Goal: Task Accomplishment & Management: Complete application form

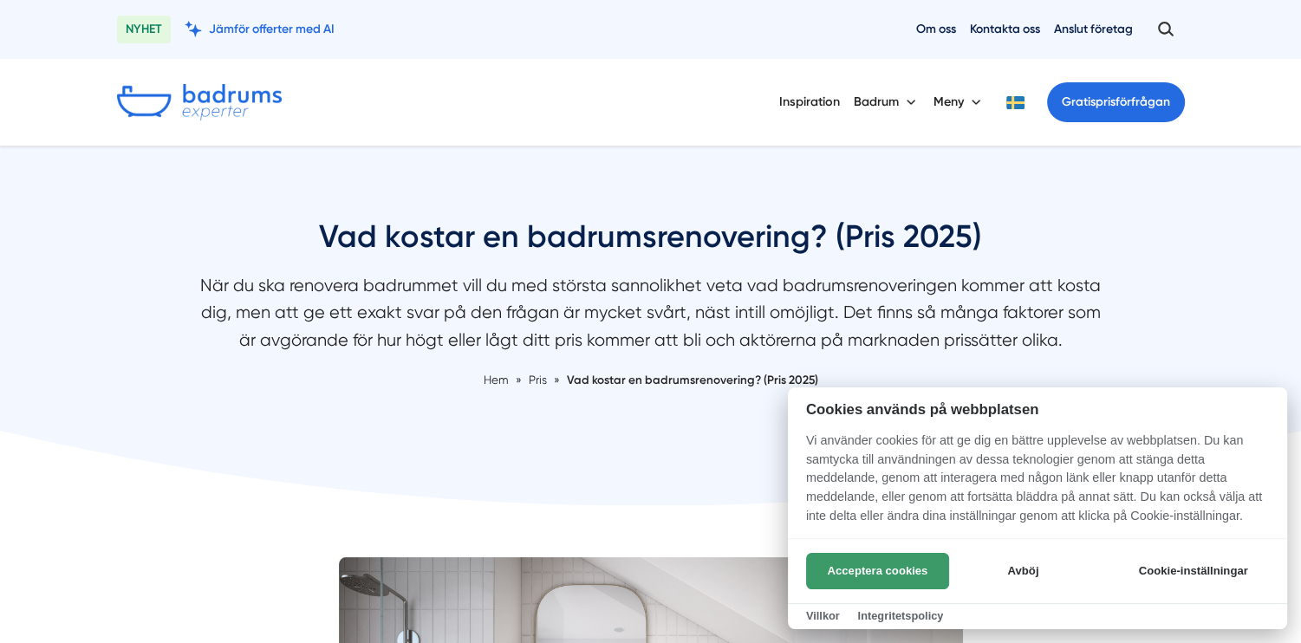
click at [890, 559] on button "Acceptera cookies" at bounding box center [877, 571] width 143 height 36
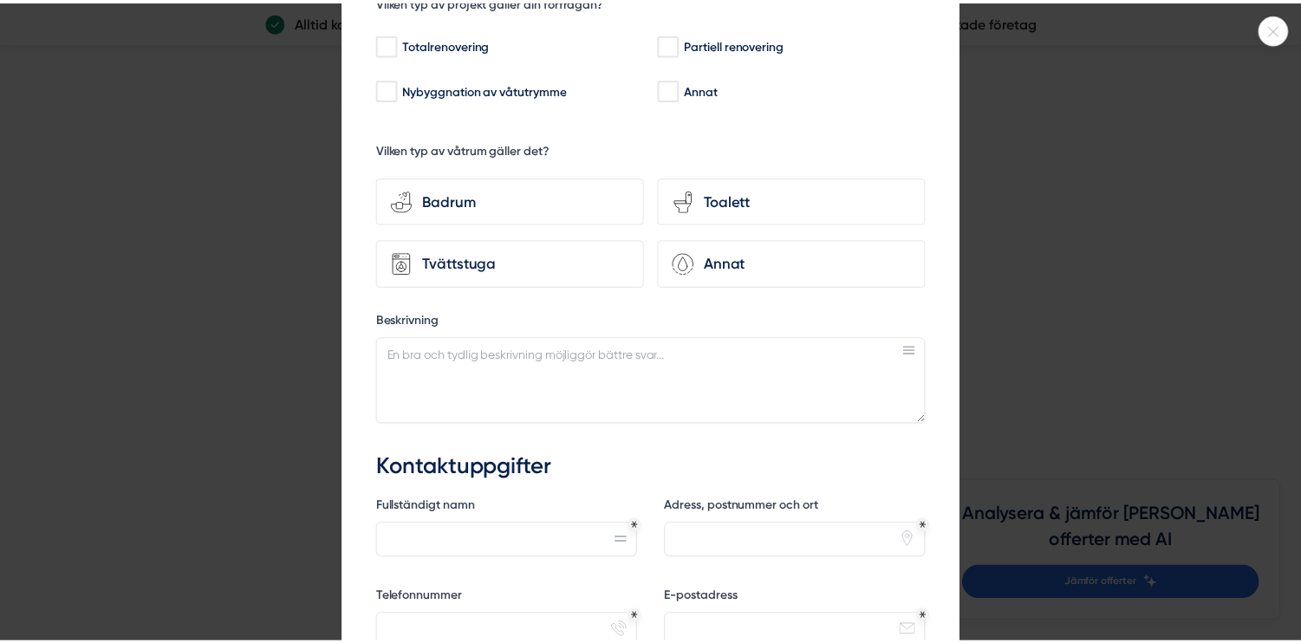
scroll to position [260, 0]
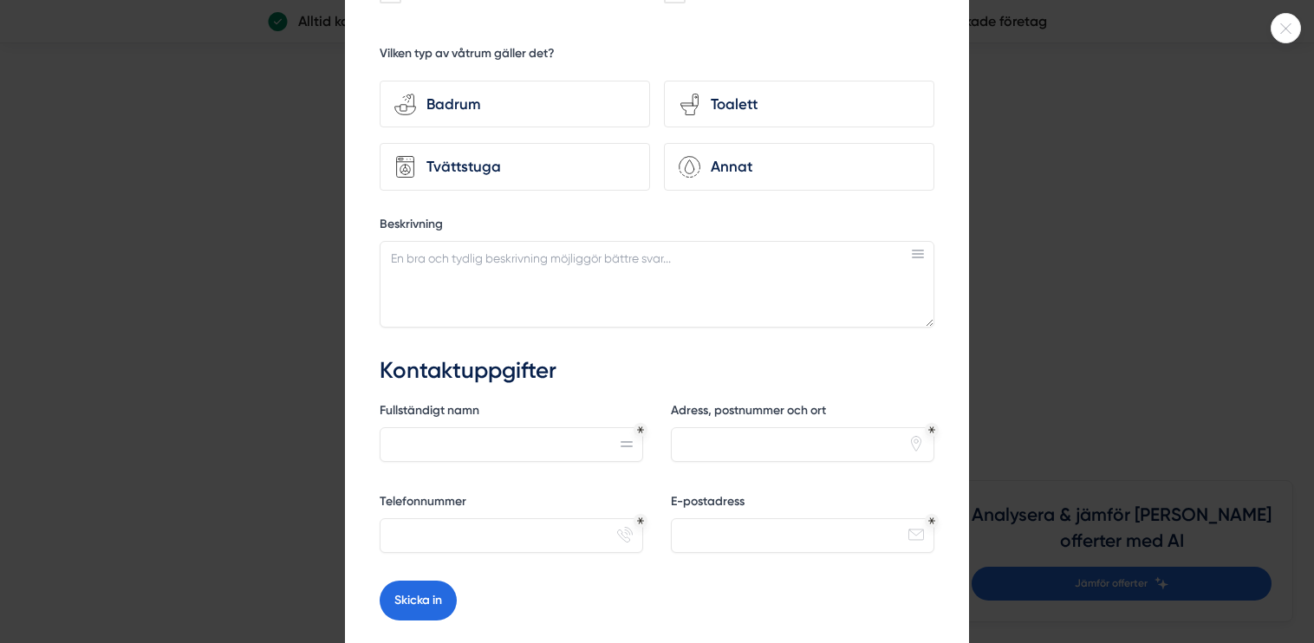
click at [1281, 23] on icon at bounding box center [1286, 28] width 29 height 10
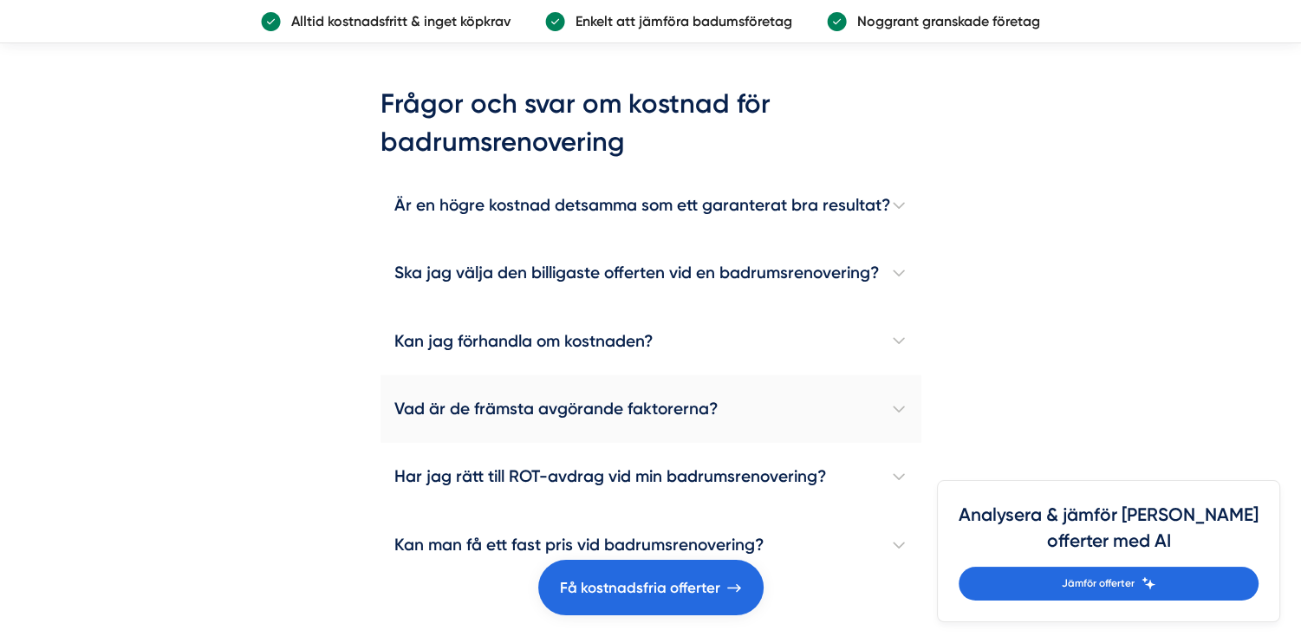
scroll to position [5115, 0]
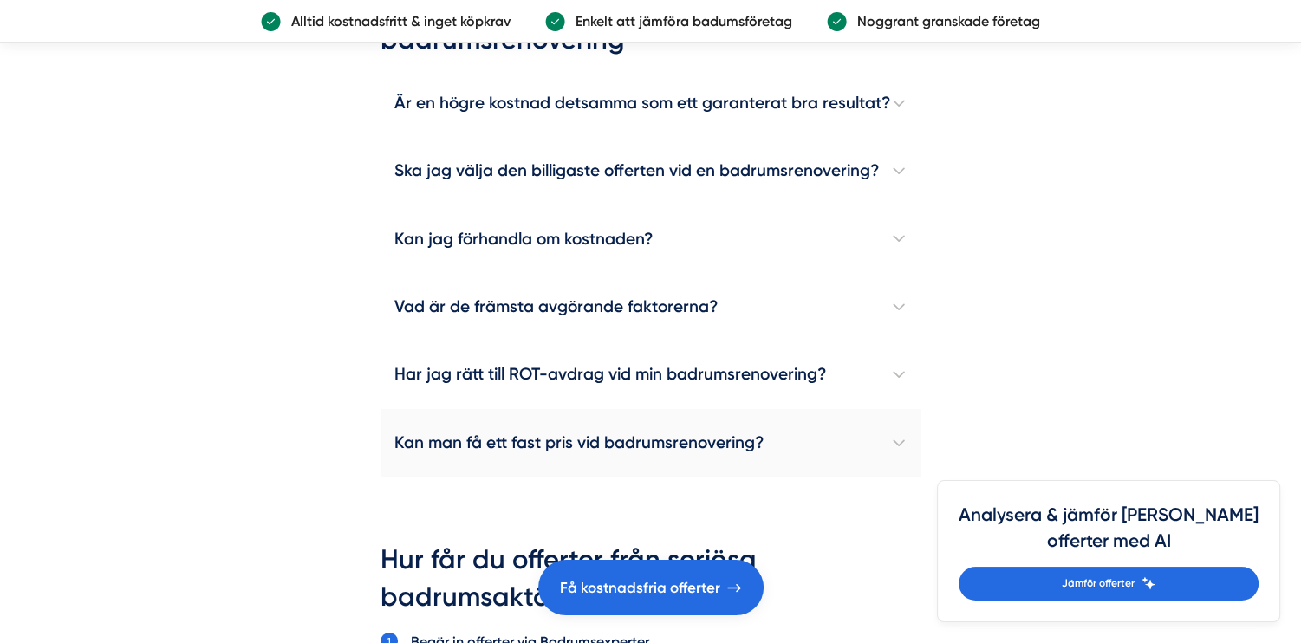
click at [855, 447] on h4 "Kan man få ett fast pris vid badrumsrenovering?" at bounding box center [651, 443] width 541 height 68
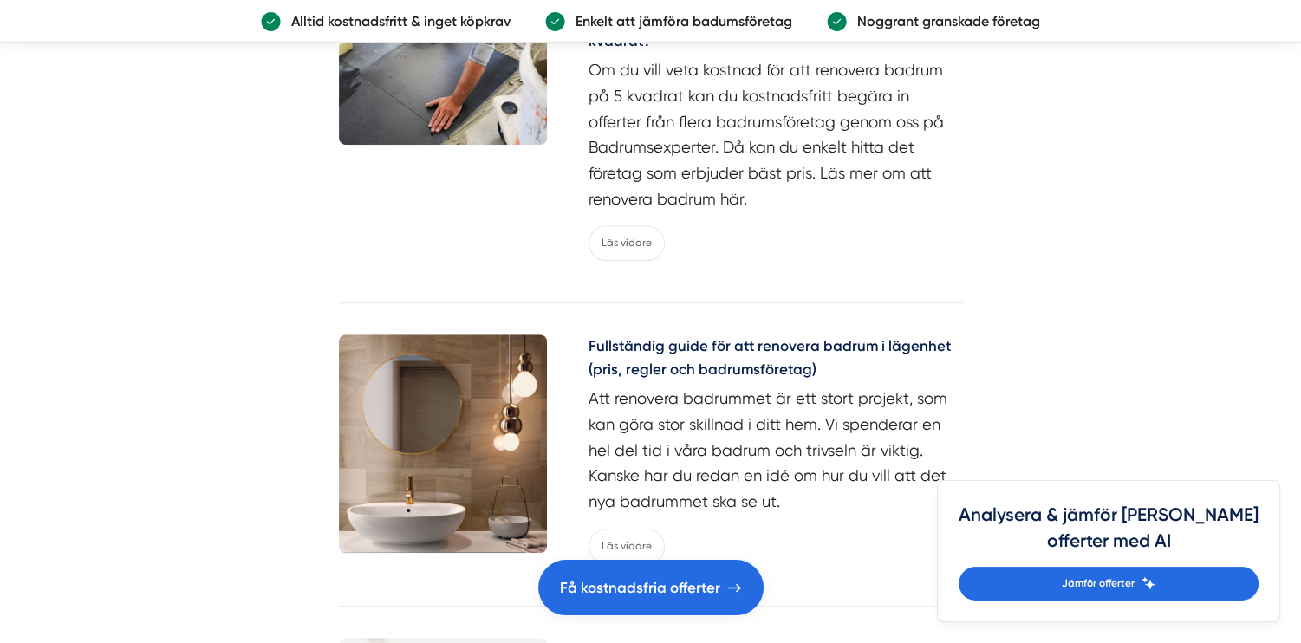
scroll to position [7630, 0]
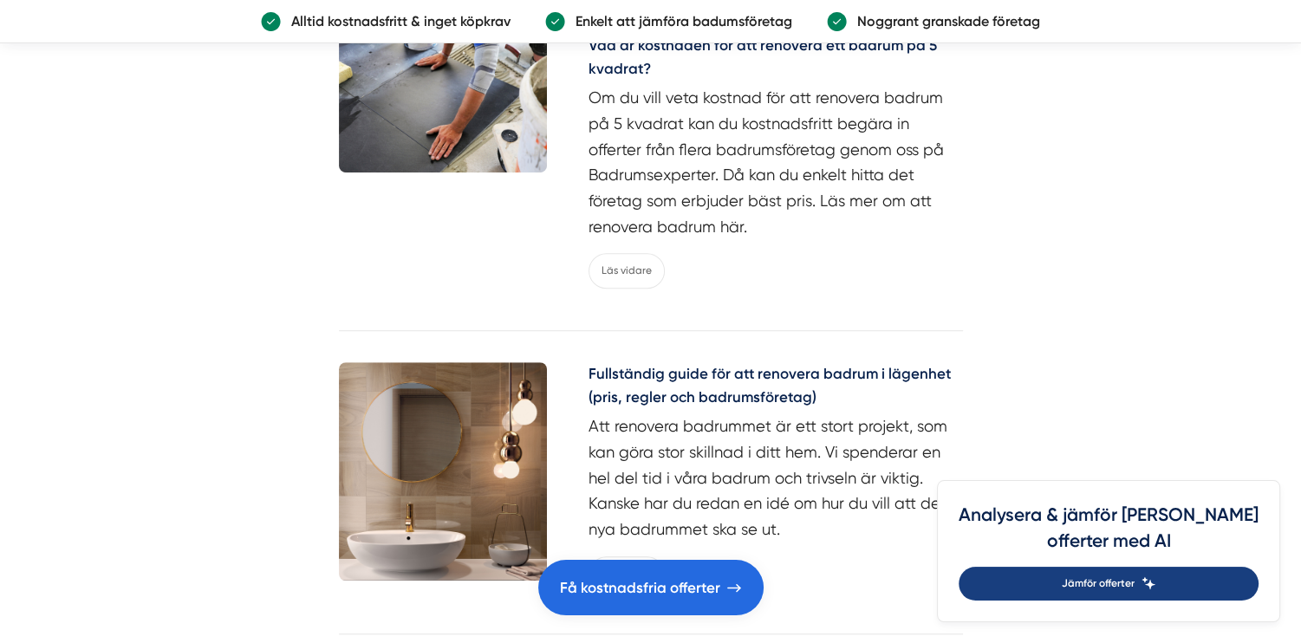
click at [1188, 586] on link "Jämför offerter" at bounding box center [1109, 584] width 300 height 34
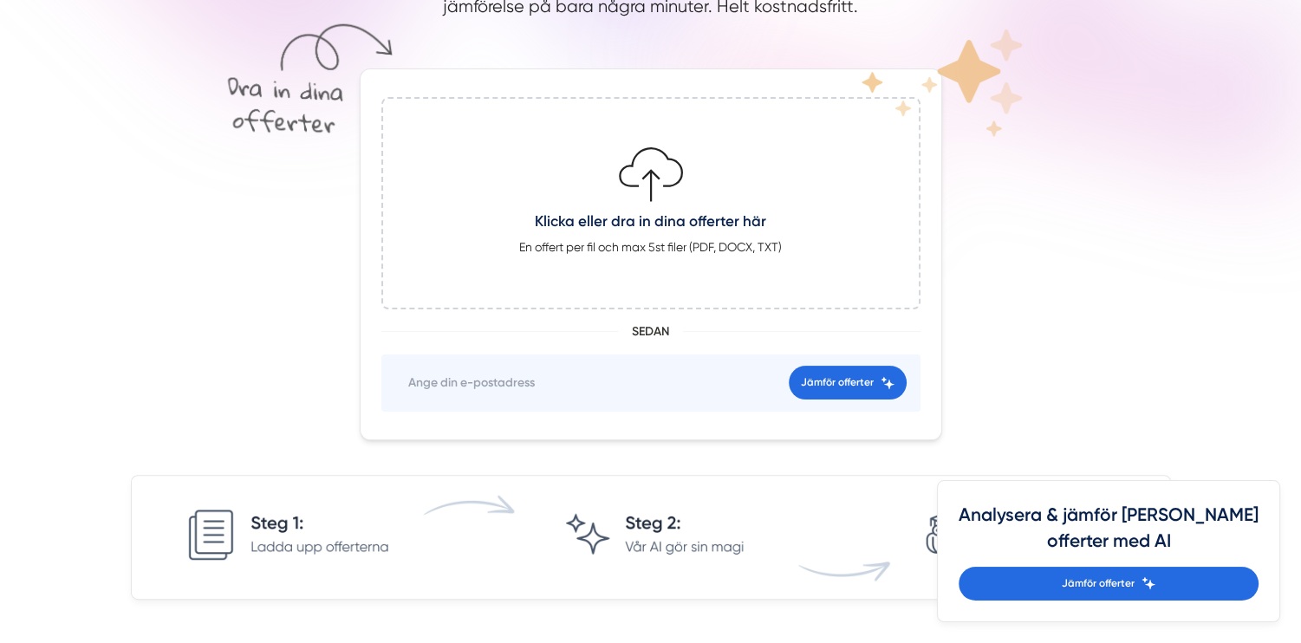
scroll to position [347, 0]
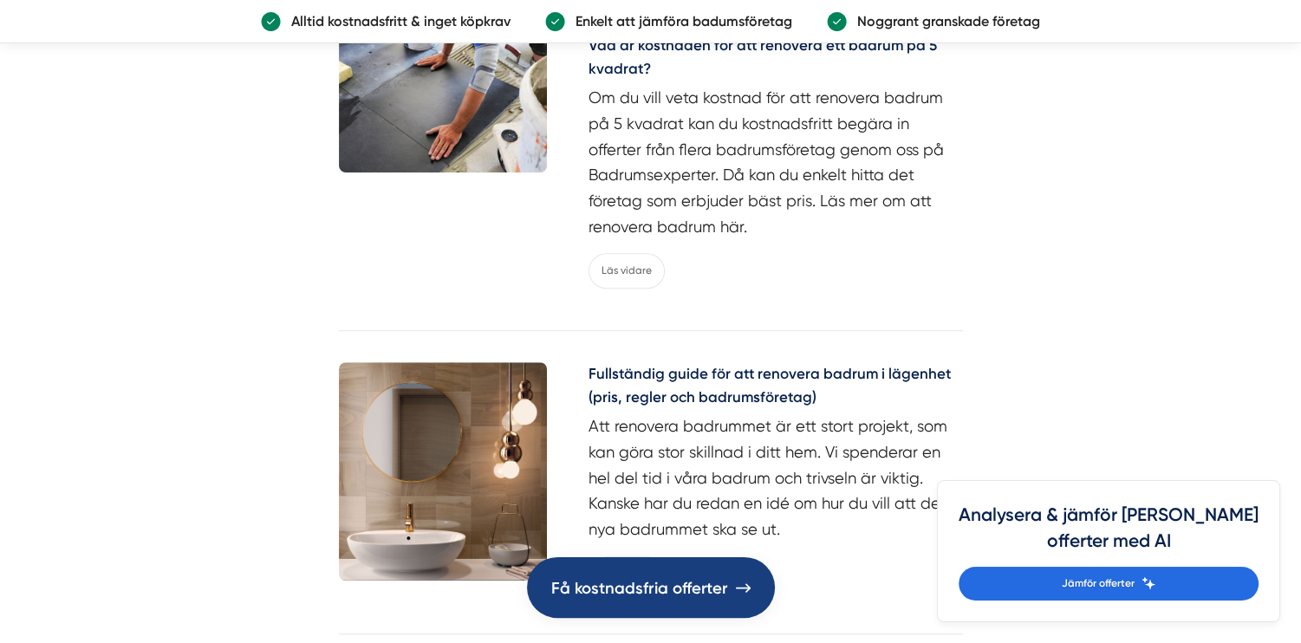
click at [603, 576] on span "Få kostnadsfria offerter" at bounding box center [639, 588] width 177 height 26
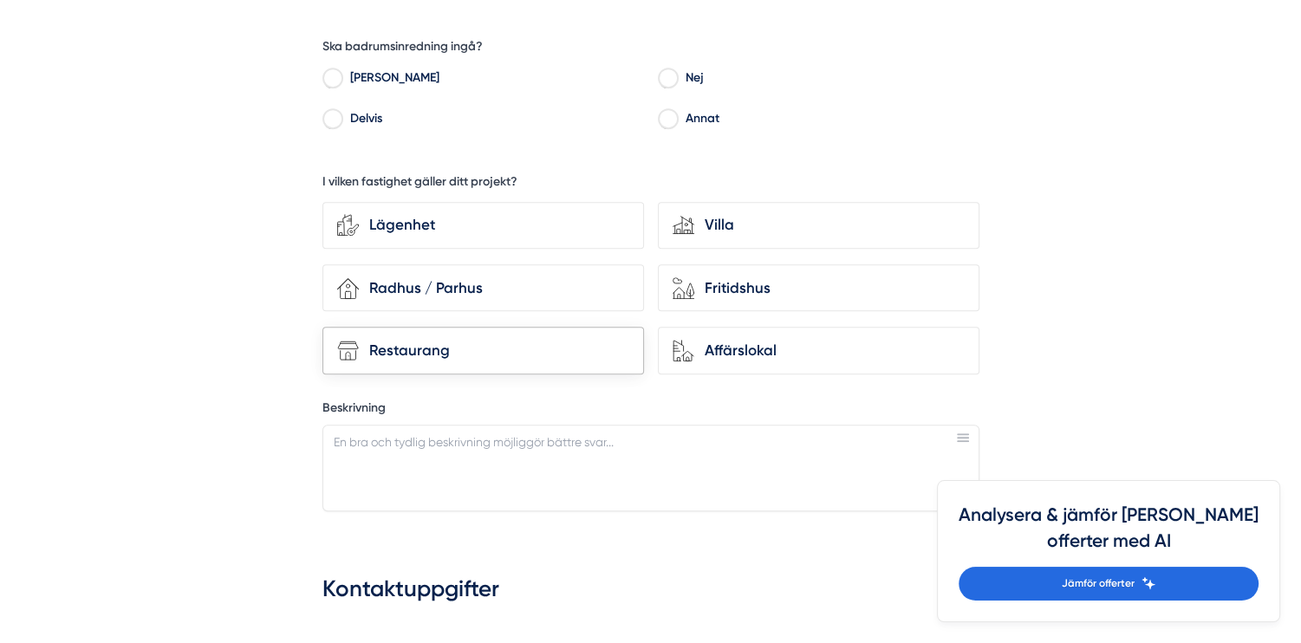
scroll to position [520, 0]
